Goal: Check status: Check status

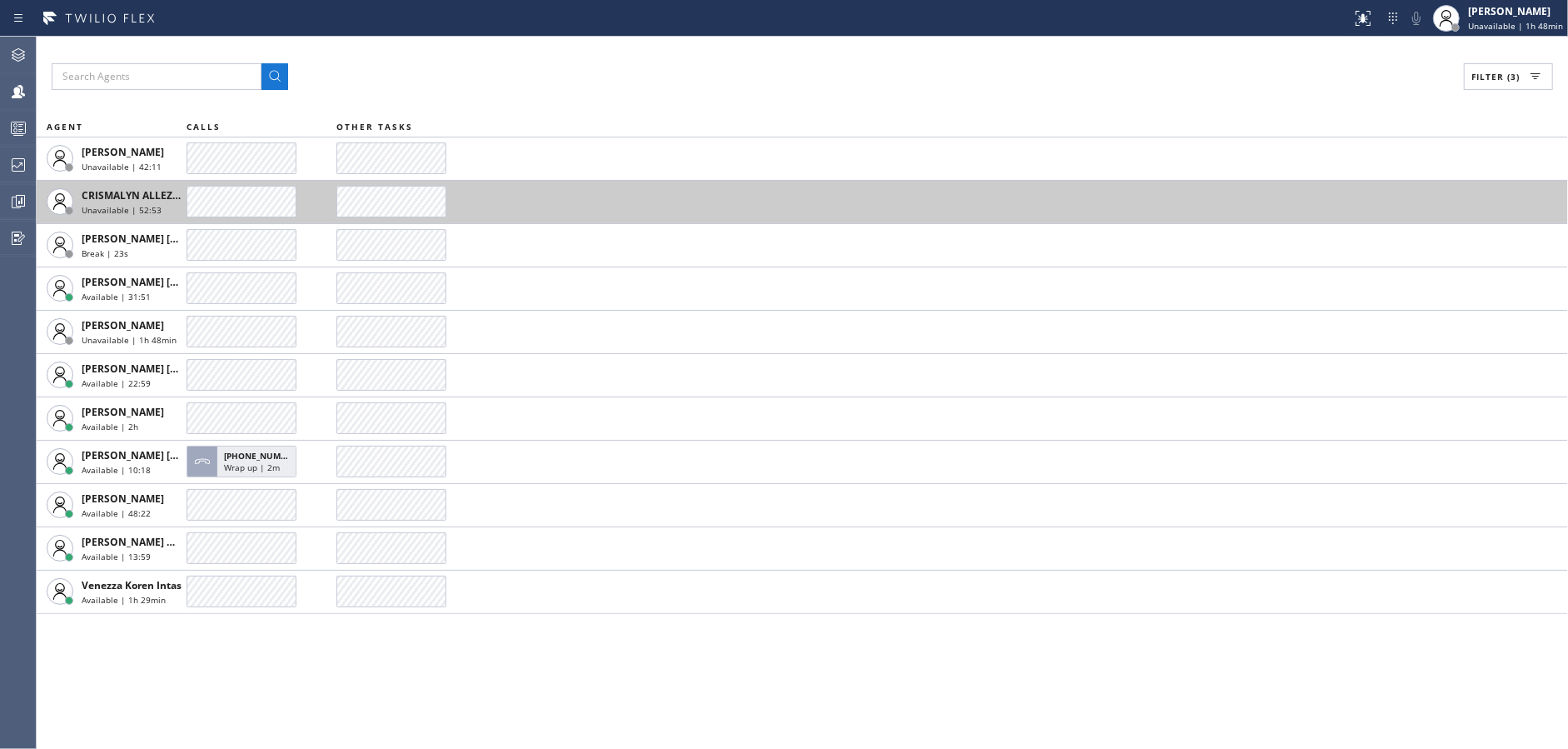
click at [484, 140] on div "Filter (3) AGENT CALLS OTHER TASKS [PERSON_NAME] Unavailable | 42:11 CRISMALYN …" at bounding box center [802, 392] width 1531 height 712
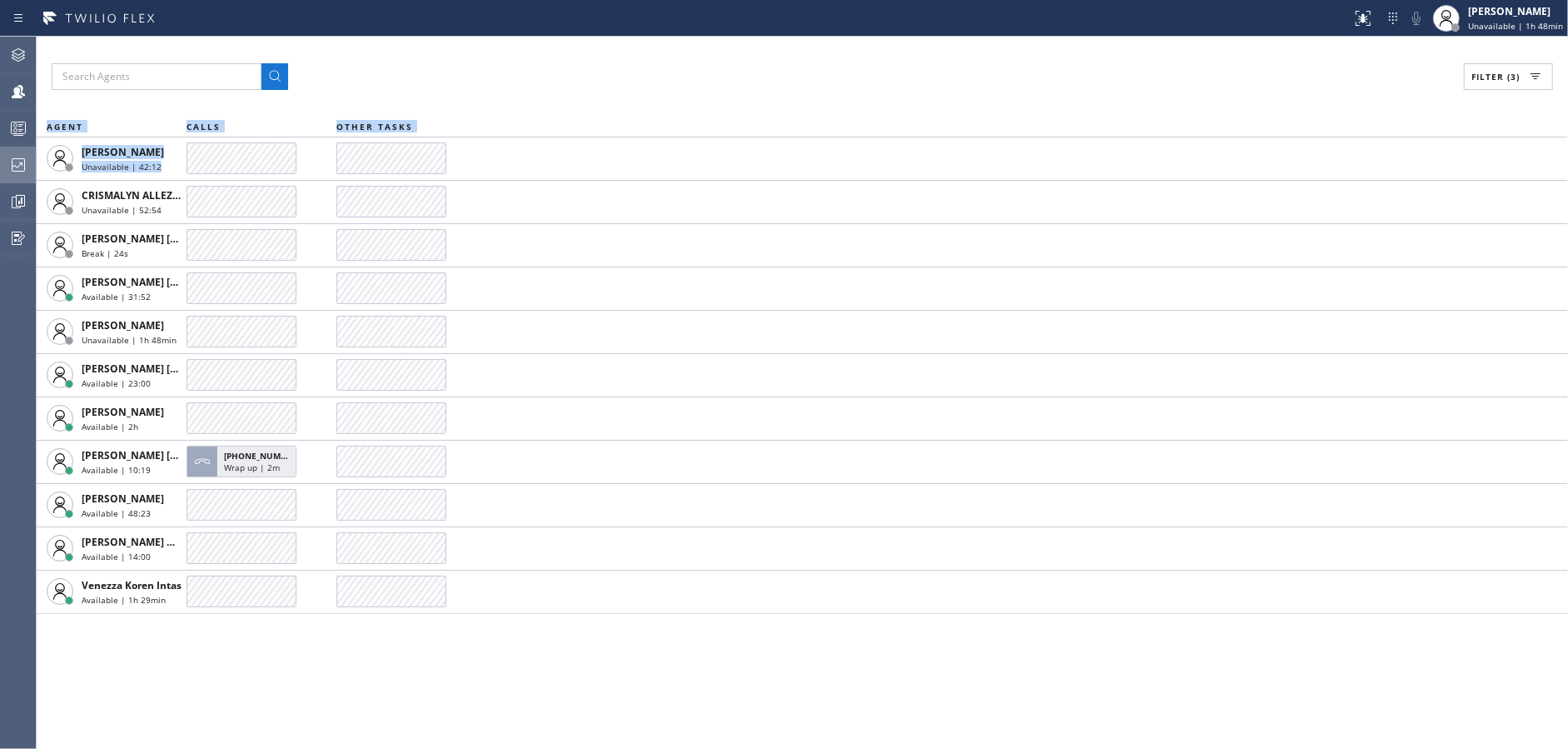
click at [10, 174] on div at bounding box center [18, 164] width 37 height 33
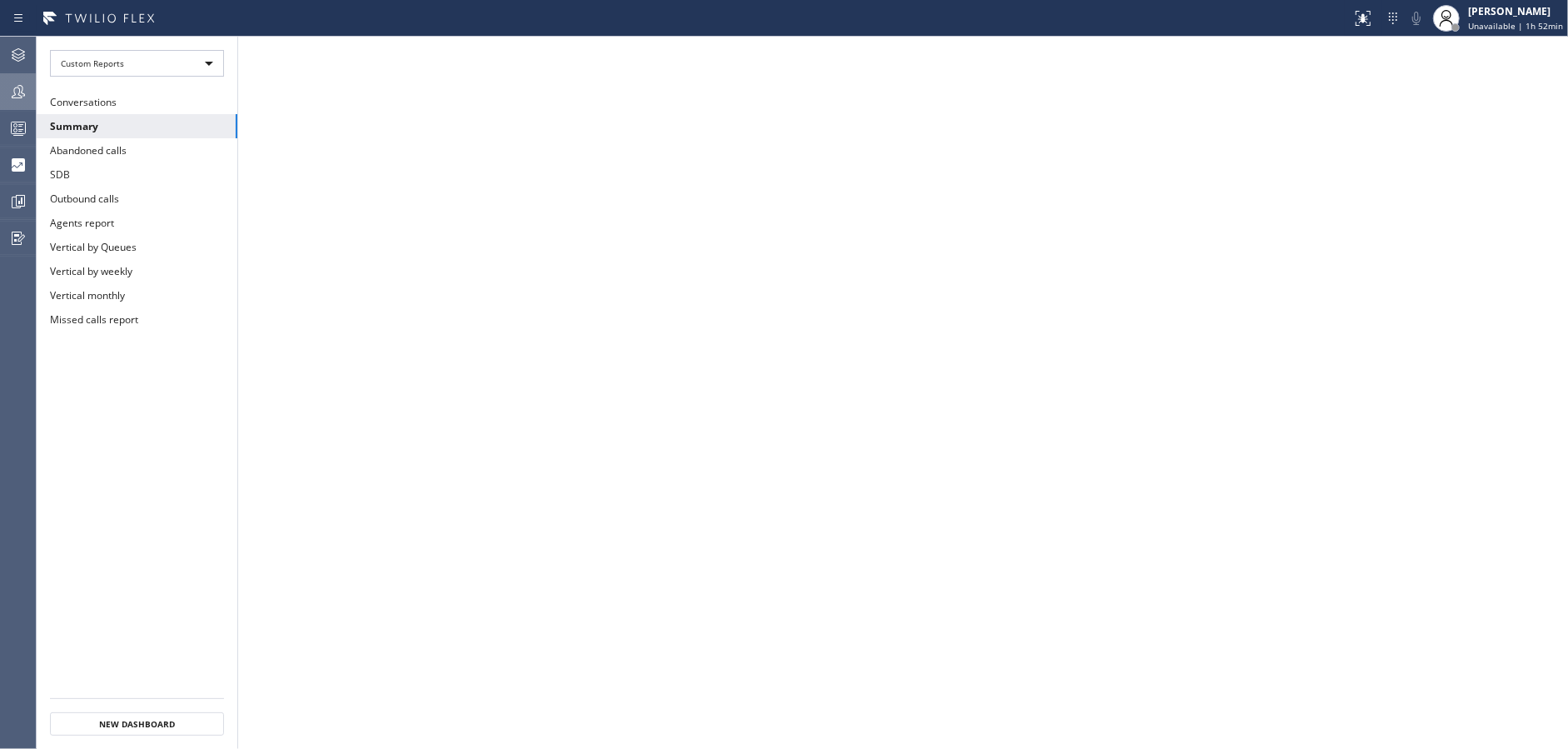
click at [0, 84] on div at bounding box center [18, 91] width 37 height 20
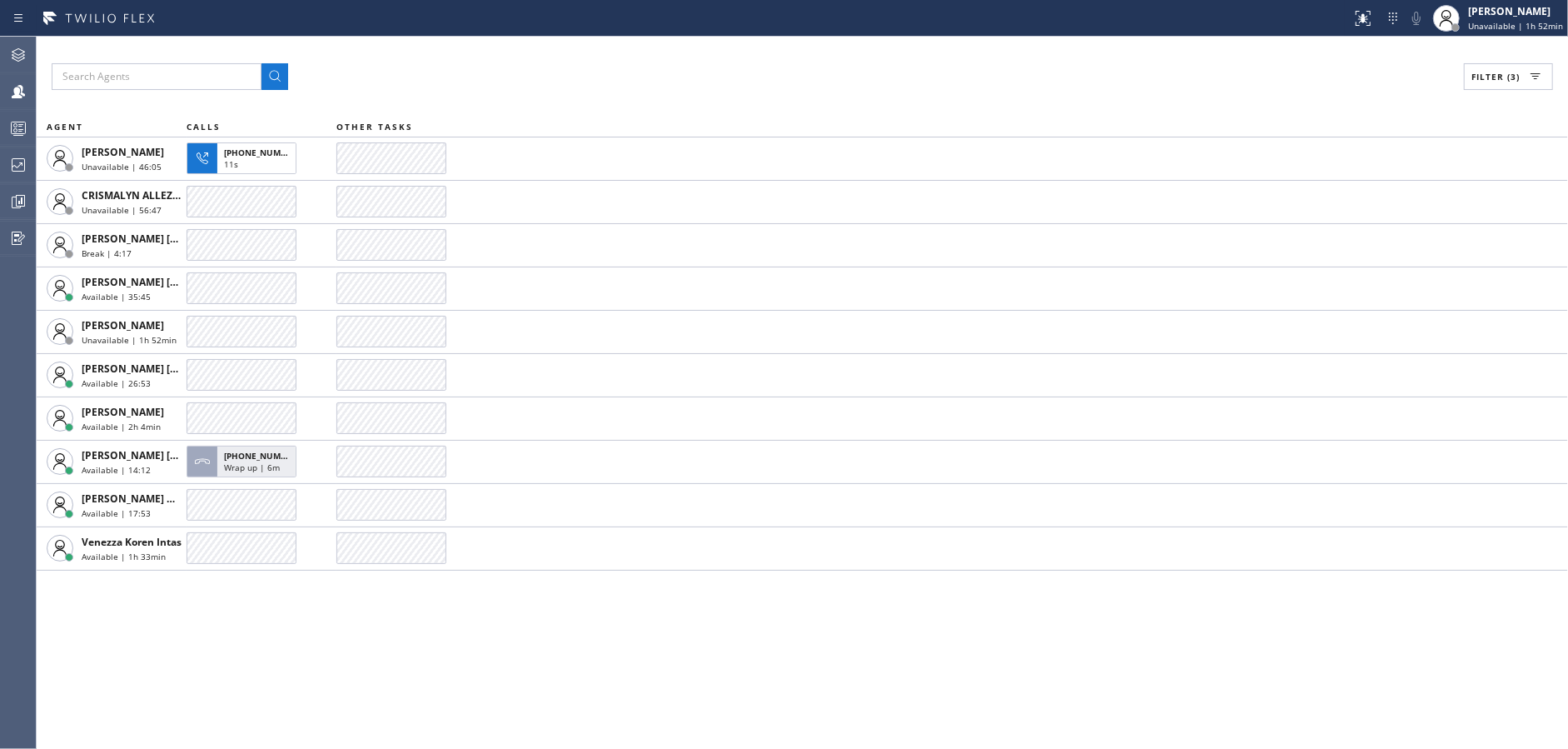
click at [541, 638] on div "Filter (3) AGENT CALLS OTHER TASKS [PERSON_NAME] Unavailable | 46:05 [PHONE_NUM…" at bounding box center [802, 392] width 1531 height 712
